Goal: Task Accomplishment & Management: Manage account settings

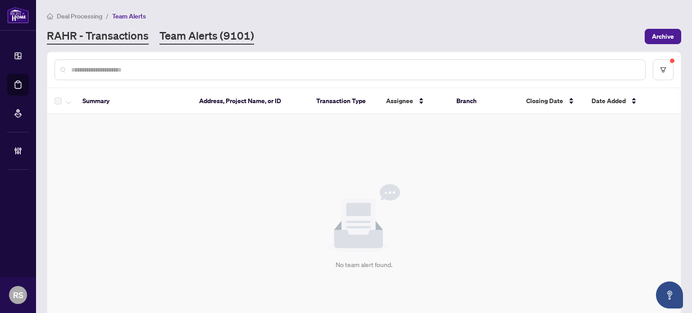
click at [123, 35] on link "RAHR - Transactions" at bounding box center [98, 36] width 102 height 16
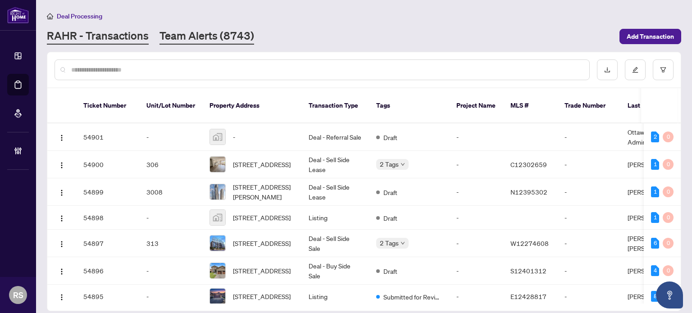
click at [200, 36] on link "Team Alerts (8743)" at bounding box center [206, 36] width 95 height 16
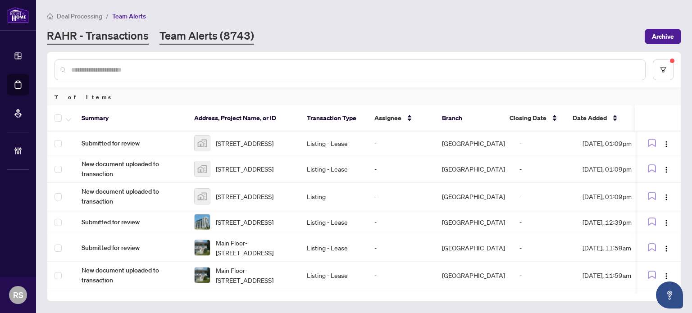
click at [104, 30] on link "RAHR - Transactions" at bounding box center [98, 36] width 102 height 16
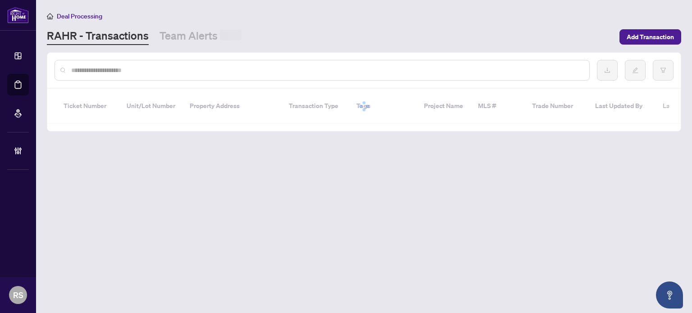
click at [105, 63] on div at bounding box center [321, 70] width 535 height 21
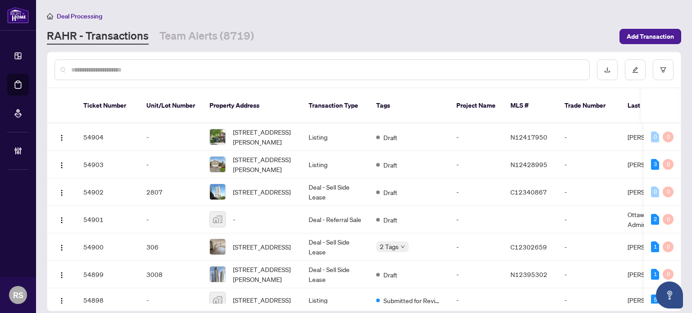
click at [82, 68] on input "text" at bounding box center [326, 70] width 511 height 10
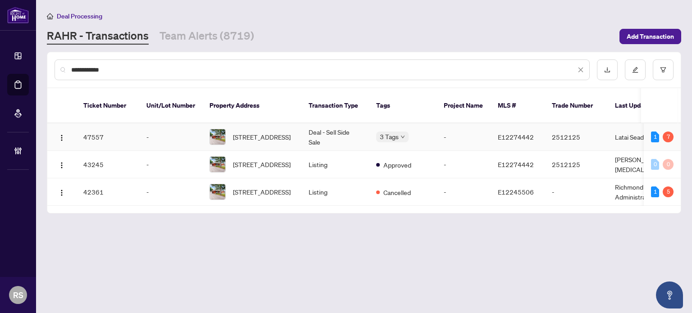
type input "**********"
click at [258, 132] on span "[STREET_ADDRESS]" at bounding box center [262, 137] width 58 height 10
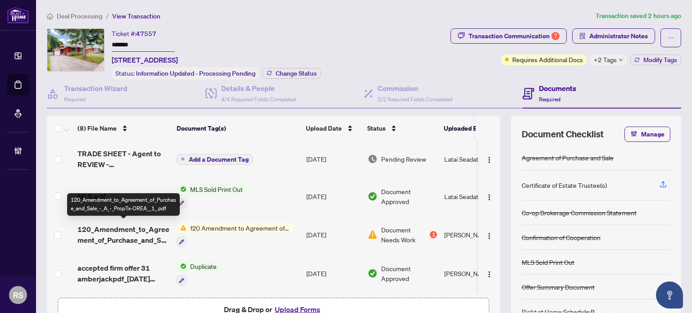
click at [133, 226] on span "120_Amendment_to_Agreement_of_Purchase_and_Sale_-_A_-_PropTx-OREA__1_.pdf" at bounding box center [123, 235] width 92 height 22
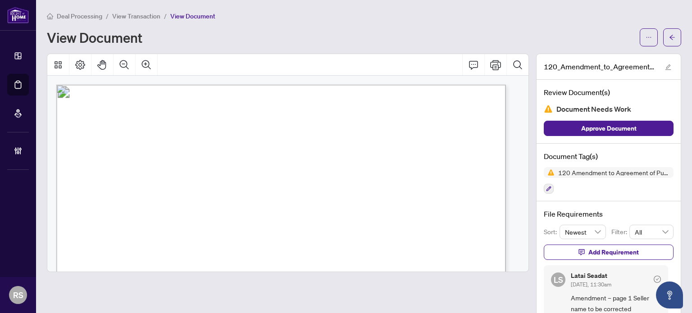
click at [135, 18] on span "View Transaction" at bounding box center [136, 16] width 48 height 8
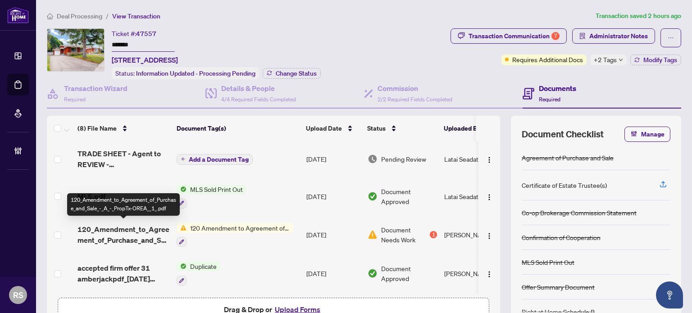
click at [124, 234] on span "120_Amendment_to_Agreement_of_Purchase_and_Sale_-_A_-_PropTx-OREA__1_.pdf" at bounding box center [123, 235] width 92 height 22
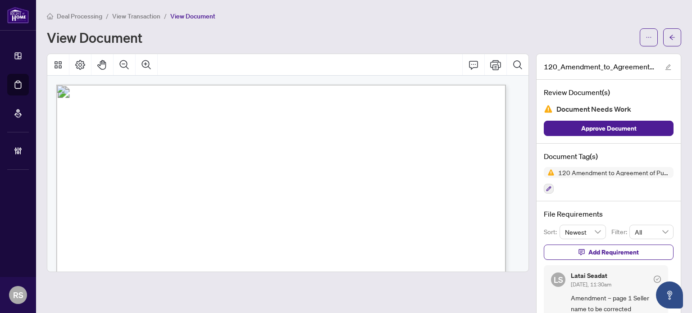
scroll to position [45, 0]
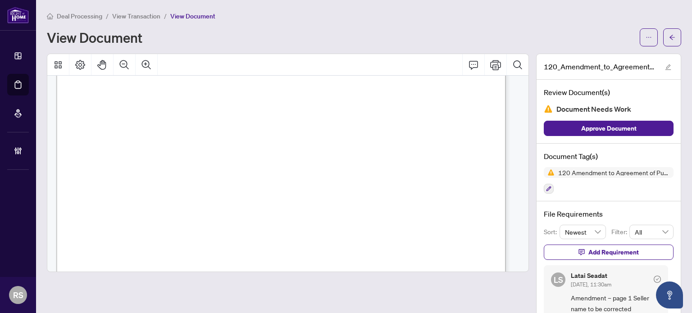
click at [130, 17] on span "View Transaction" at bounding box center [136, 16] width 48 height 8
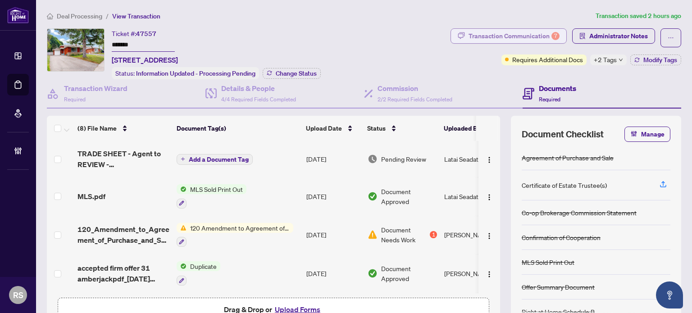
click at [494, 34] on div "Transaction Communication 7" at bounding box center [513, 36] width 91 height 14
type textarea "**********"
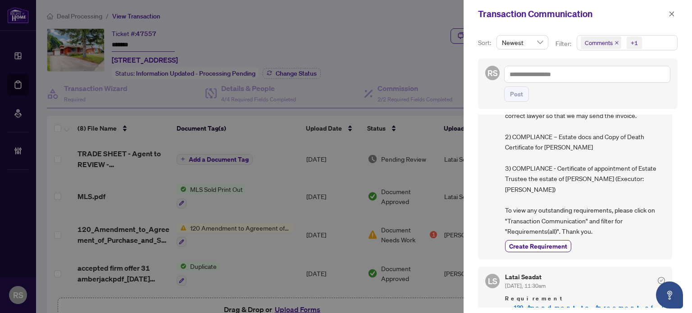
scroll to position [90, 0]
click at [672, 14] on icon "close" at bounding box center [671, 14] width 6 height 6
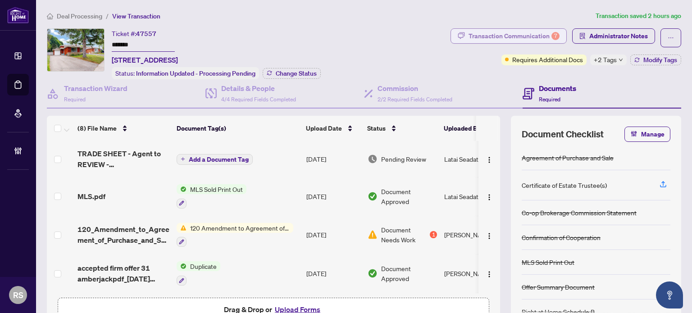
click at [510, 34] on div "Transaction Communication 7" at bounding box center [513, 36] width 91 height 14
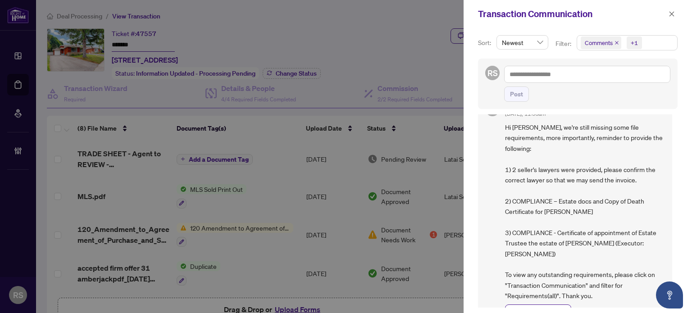
scroll to position [0, 0]
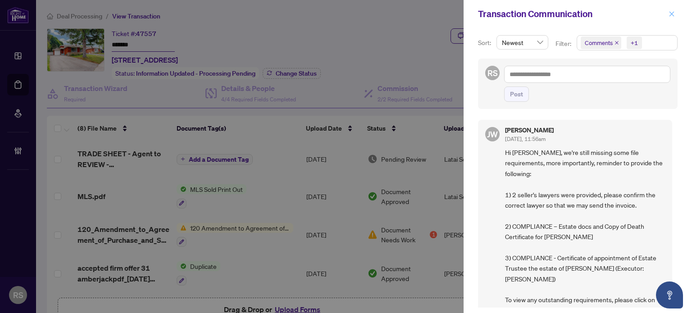
click at [669, 11] on icon "close" at bounding box center [671, 14] width 6 height 6
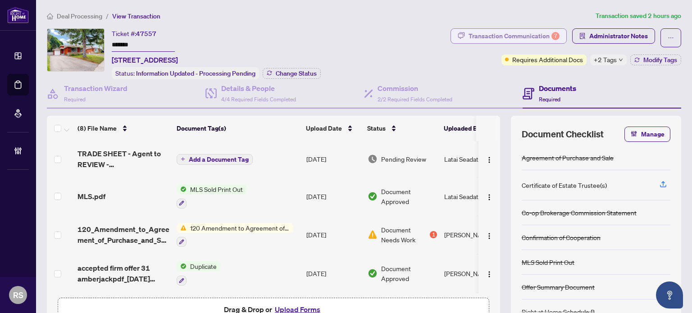
click at [496, 40] on div "Transaction Communication 7" at bounding box center [513, 36] width 91 height 14
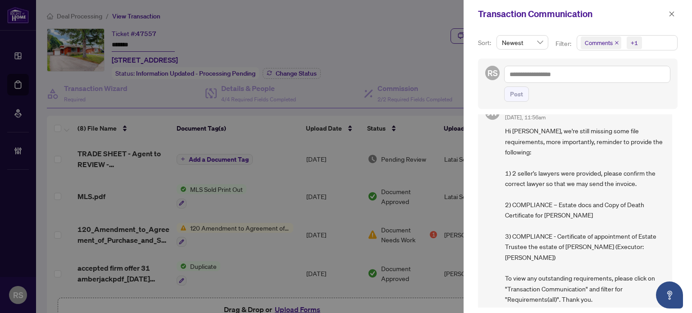
scroll to position [90, 0]
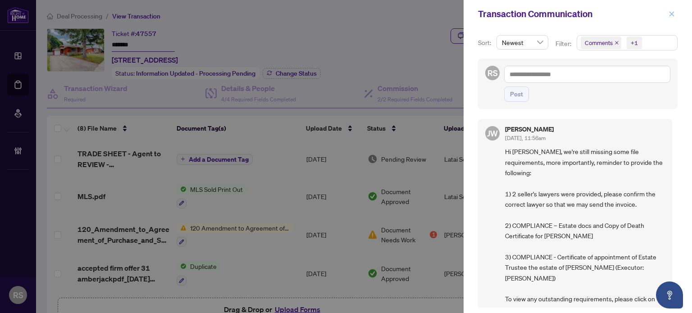
click at [674, 16] on button "button" at bounding box center [671, 14] width 12 height 11
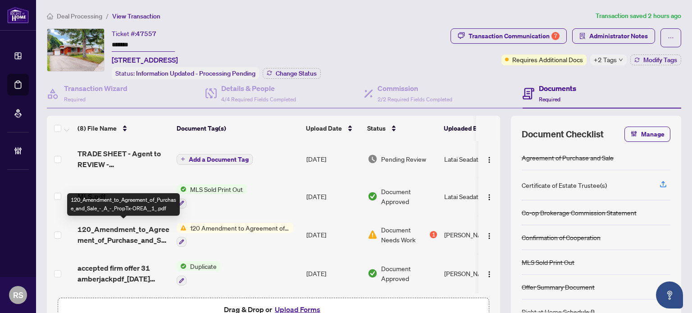
click at [106, 228] on span "120_Amendment_to_Agreement_of_Purchase_and_Sale_-_A_-_PropTx-OREA__1_.pdf" at bounding box center [123, 235] width 92 height 22
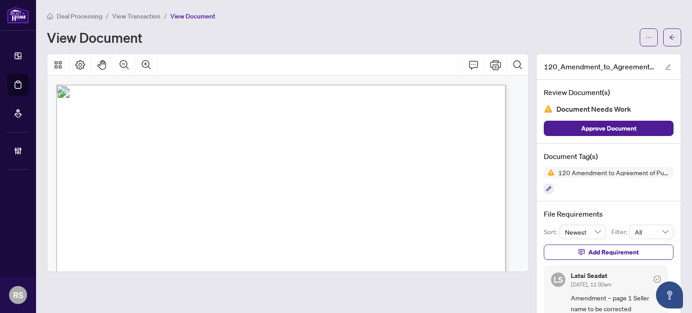
click at [128, 16] on span "View Transaction" at bounding box center [136, 16] width 48 height 8
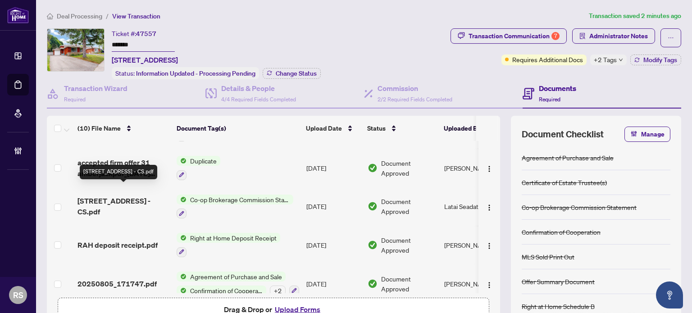
scroll to position [226, 0]
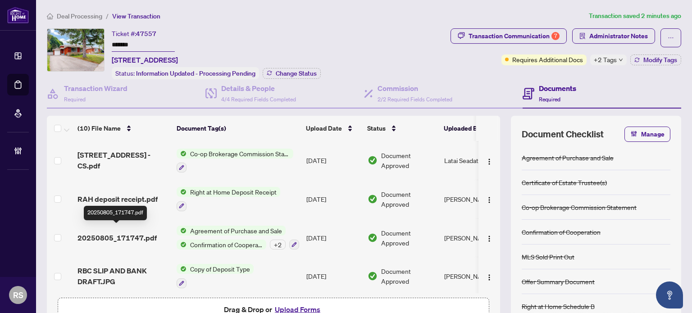
click at [121, 232] on span "20250805_171747.pdf" at bounding box center [116, 237] width 79 height 11
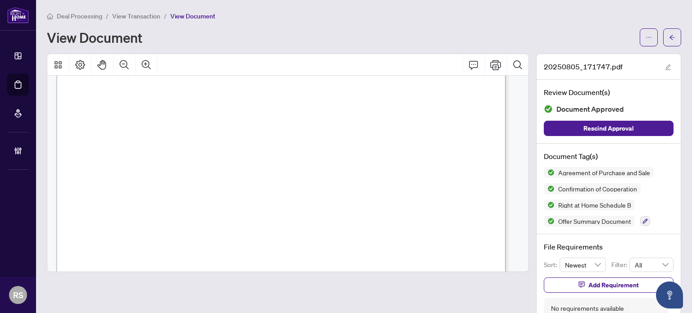
scroll to position [3647, 0]
click at [126, 18] on span "View Transaction" at bounding box center [136, 16] width 48 height 8
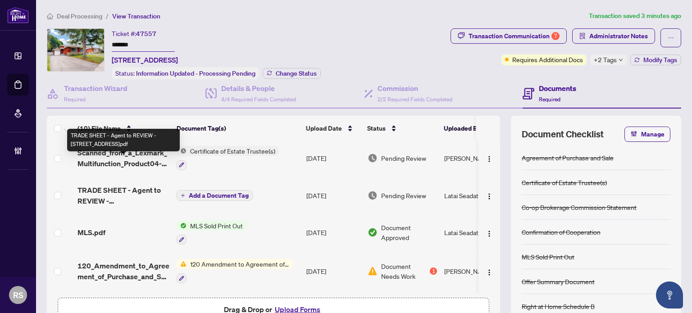
scroll to position [90, 0]
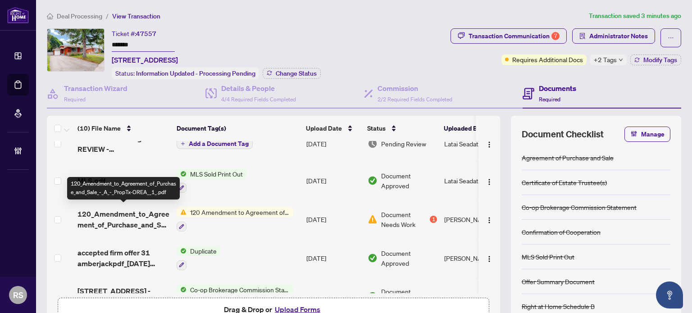
click at [106, 216] on span "120_Amendment_to_Agreement_of_Purchase_and_Sale_-_A_-_PropTx-OREA__1_.pdf" at bounding box center [123, 219] width 92 height 22
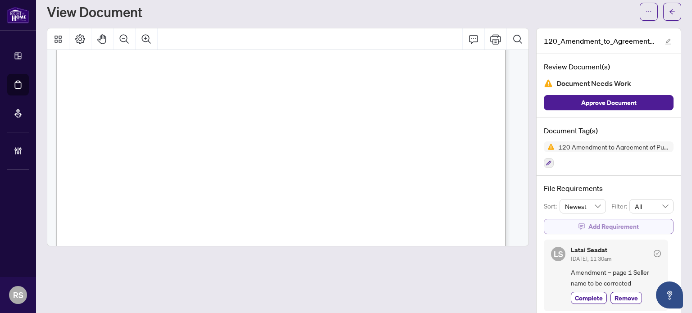
scroll to position [40, 0]
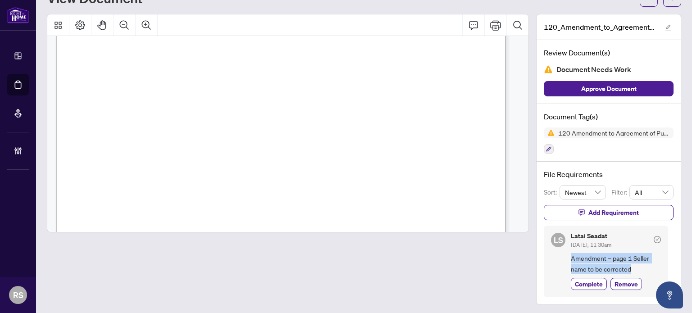
drag, startPoint x: 564, startPoint y: 255, endPoint x: 665, endPoint y: 262, distance: 101.5
click at [665, 262] on div "[PERSON_NAME] Seadat [DATE], 11:30am Amendment – page 1 Seller name to be corre…" at bounding box center [608, 262] width 130 height 72
copy span "Amendment – page 1 Seller name to be corrected"
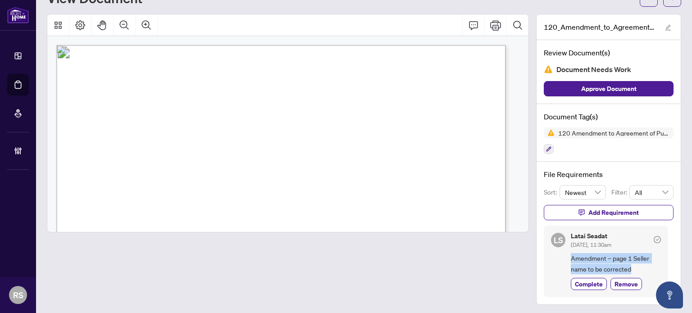
scroll to position [0, 0]
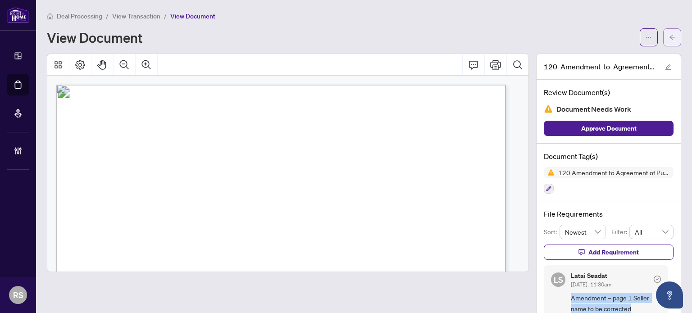
click at [669, 36] on icon "arrow-left" at bounding box center [672, 37] width 6 height 6
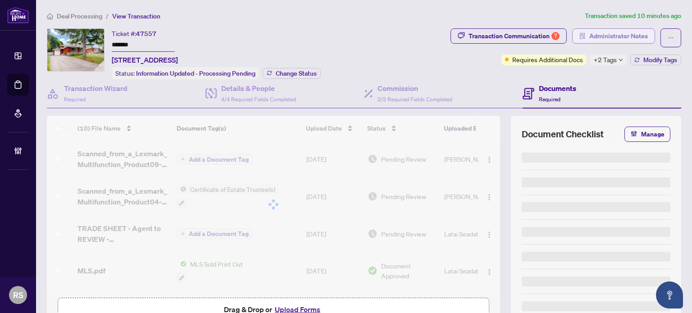
click at [616, 36] on span "Administrator Notes" at bounding box center [618, 36] width 59 height 14
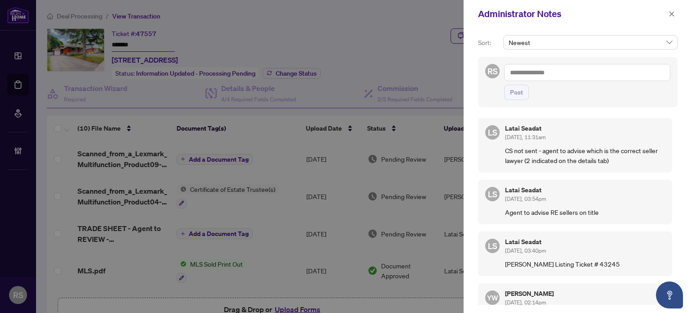
click at [556, 63] on div "RS Post" at bounding box center [577, 82] width 199 height 50
click at [560, 73] on textarea at bounding box center [587, 72] width 166 height 17
click at [555, 77] on span "Lat ai Seadat" at bounding box center [539, 79] width 34 height 8
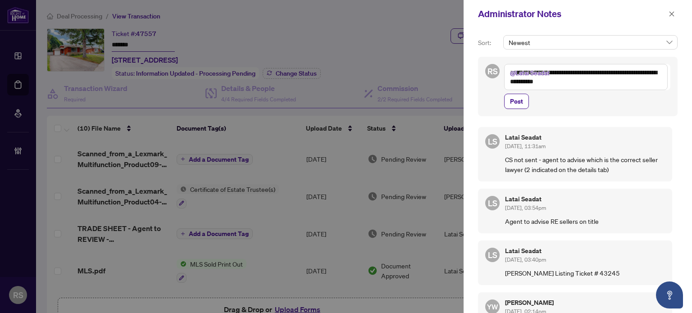
paste textarea "**********"
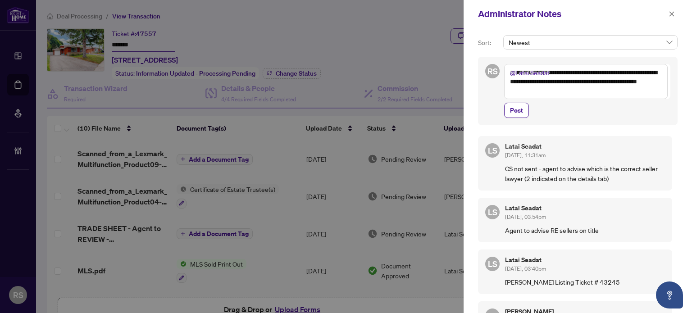
click at [629, 72] on textarea "**********" at bounding box center [585, 81] width 163 height 35
type textarea "**********"
click at [515, 111] on span "Post" at bounding box center [516, 110] width 13 height 14
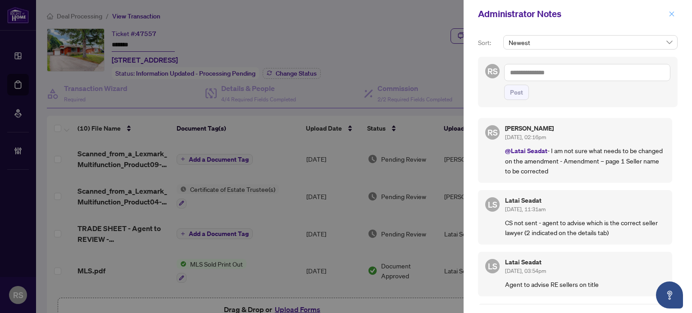
click at [670, 14] on icon "close" at bounding box center [671, 14] width 6 height 6
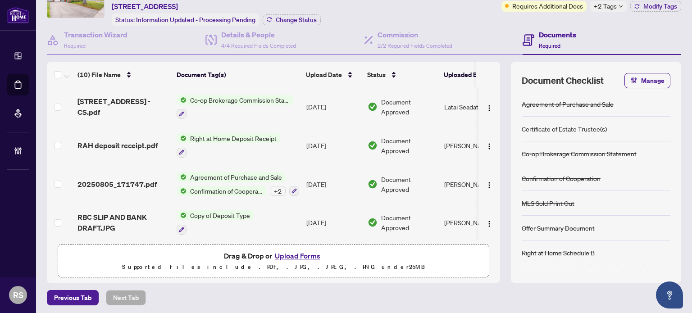
scroll to position [54, 0]
click at [104, 178] on span "20250805_171747.pdf" at bounding box center [116, 183] width 79 height 11
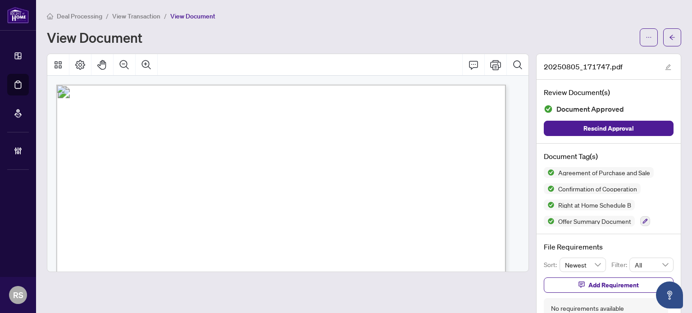
click at [133, 17] on span "View Transaction" at bounding box center [136, 16] width 48 height 8
